Goal: Information Seeking & Learning: Learn about a topic

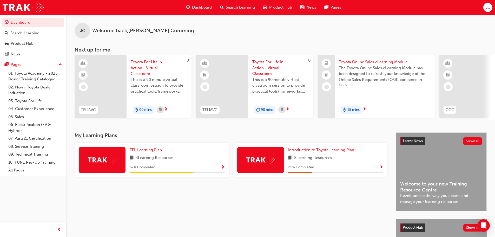
click at [201, 6] on span "Dashboard" at bounding box center [202, 7] width 20 height 6
click at [198, 7] on span "Dashboard" at bounding box center [202, 7] width 20 height 6
click at [21, 34] on div "Search Learning" at bounding box center [24, 33] width 29 height 6
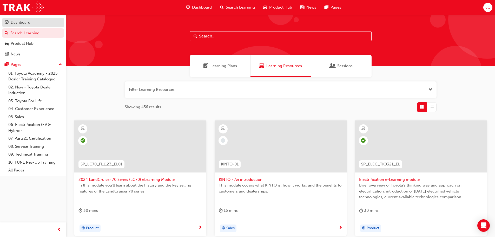
click at [21, 23] on div "Dashboard" at bounding box center [21, 22] width 20 height 6
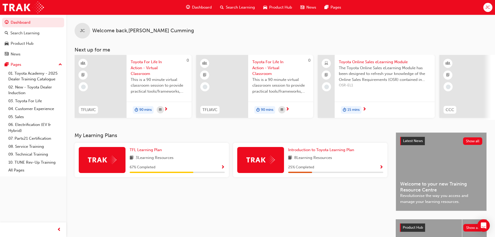
click at [235, 6] on span "Search Learning" at bounding box center [240, 7] width 29 height 6
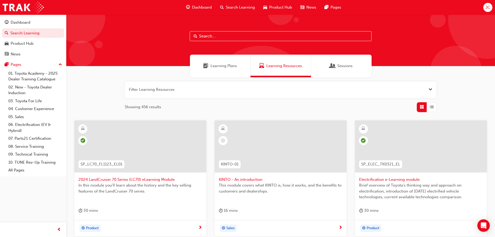
click at [348, 69] on div "Sessions" at bounding box center [341, 66] width 61 height 23
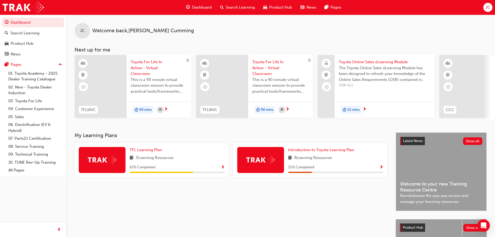
click at [224, 167] on span "Show Progress" at bounding box center [223, 167] width 4 height 5
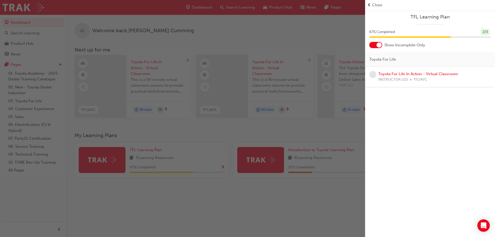
click at [101, 158] on div "button" at bounding box center [182, 118] width 365 height 237
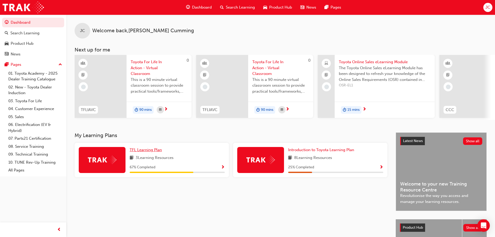
click at [143, 152] on span "TFL Learning Plan" at bounding box center [146, 149] width 32 height 5
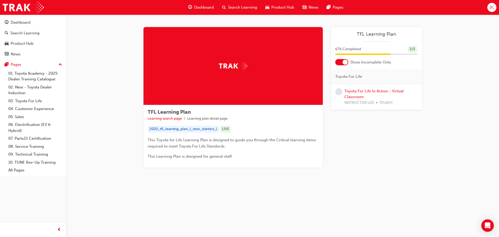
click at [231, 8] on span "Search Learning" at bounding box center [242, 7] width 29 height 6
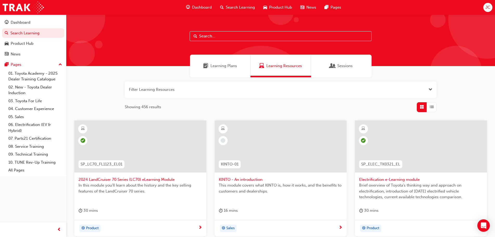
click at [486, 8] on span "JC" at bounding box center [487, 7] width 5 height 6
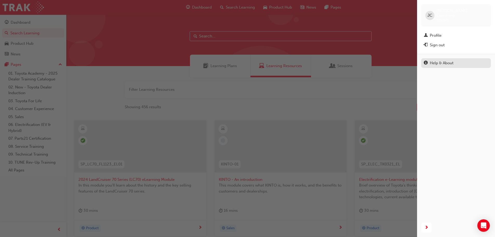
click at [434, 60] on div "Help & About" at bounding box center [442, 63] width 24 height 6
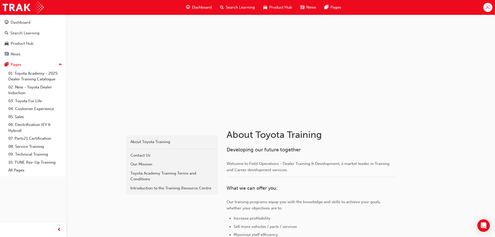
click at [205, 7] on span "Dashboard" at bounding box center [202, 7] width 20 height 6
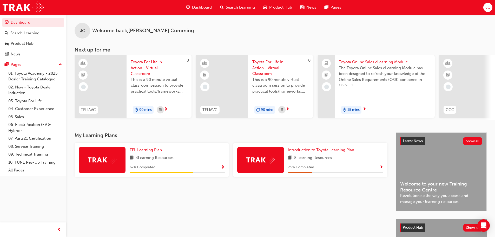
click at [234, 8] on span "Search Learning" at bounding box center [240, 7] width 29 height 6
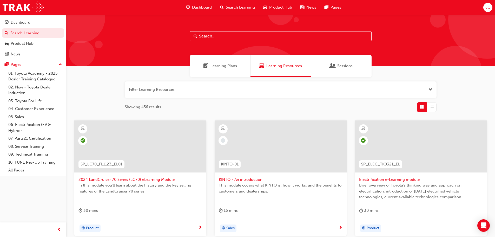
click at [486, 4] on div "JC" at bounding box center [487, 7] width 9 height 9
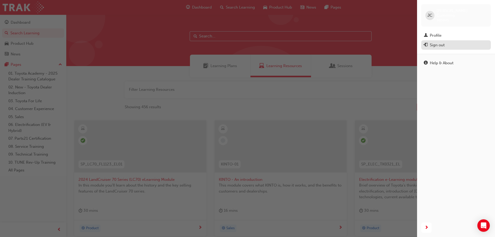
click at [437, 42] on div "Sign out" at bounding box center [456, 45] width 64 height 6
